Goal: Navigation & Orientation: Find specific page/section

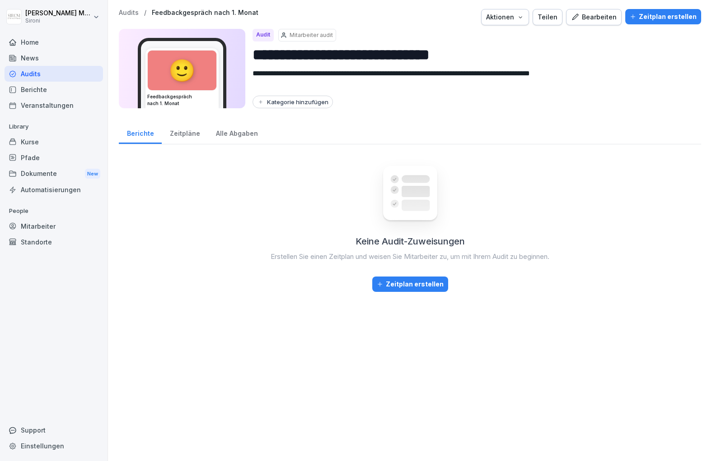
click at [32, 144] on div "Kurse" at bounding box center [54, 142] width 98 height 16
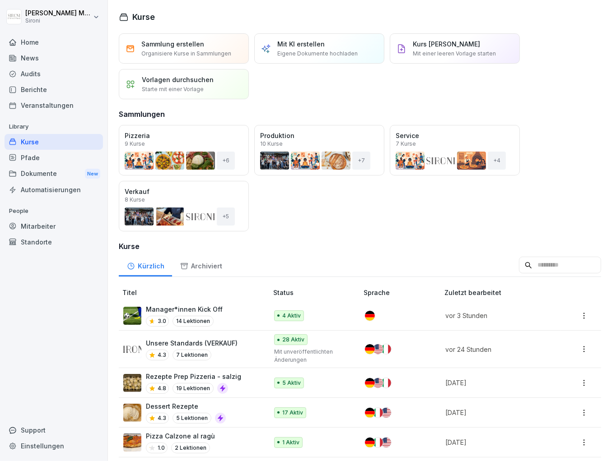
click at [139, 312] on img at bounding box center [132, 316] width 18 height 18
